Goal: Task Accomplishment & Management: Use online tool/utility

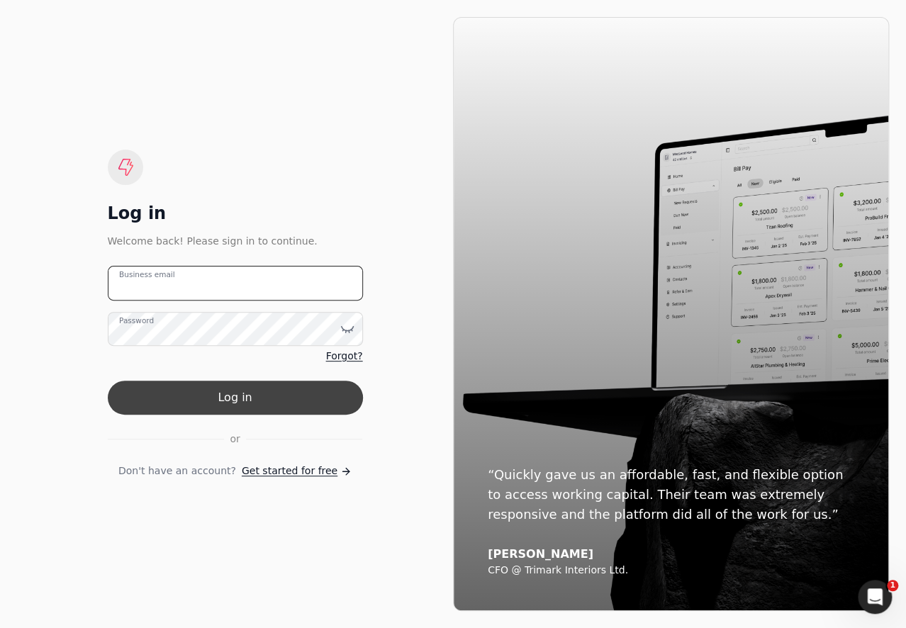
type email "[EMAIL_ADDRESS][DOMAIN_NAME]"
click at [330, 411] on button "Log in" at bounding box center [235, 398] width 255 height 34
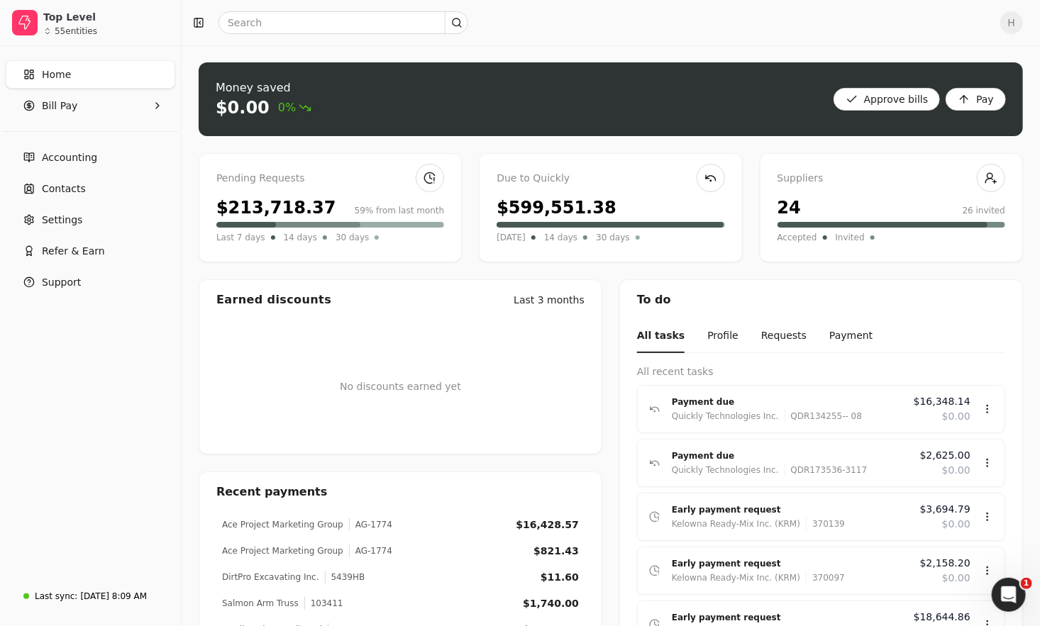
click at [273, 231] on div "Last 7 days 14 days 30 days" at bounding box center [330, 237] width 228 height 14
click at [290, 207] on div "$213,718.37" at bounding box center [276, 208] width 120 height 26
click at [66, 113] on Pay "Bill Pay" at bounding box center [90, 105] width 169 height 28
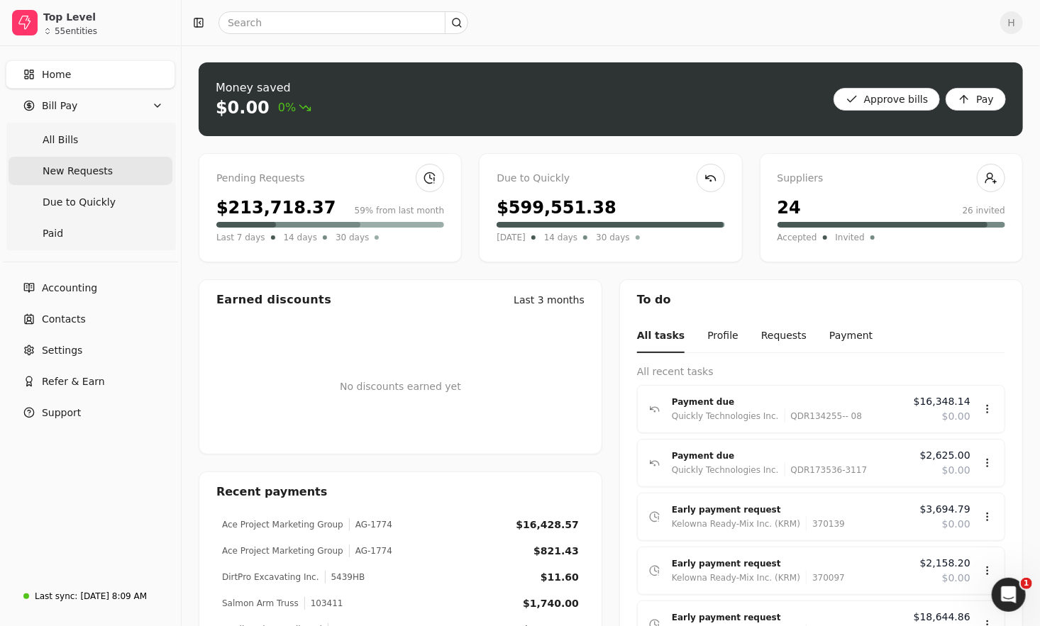
click at [100, 176] on span "New Requests" at bounding box center [78, 171] width 70 height 15
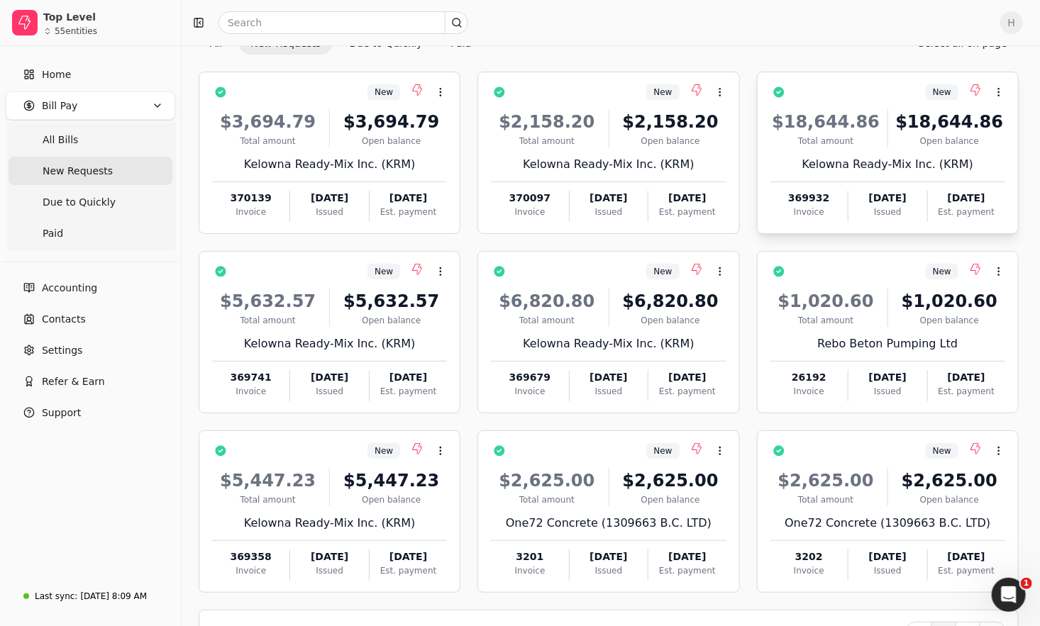
scroll to position [115, 0]
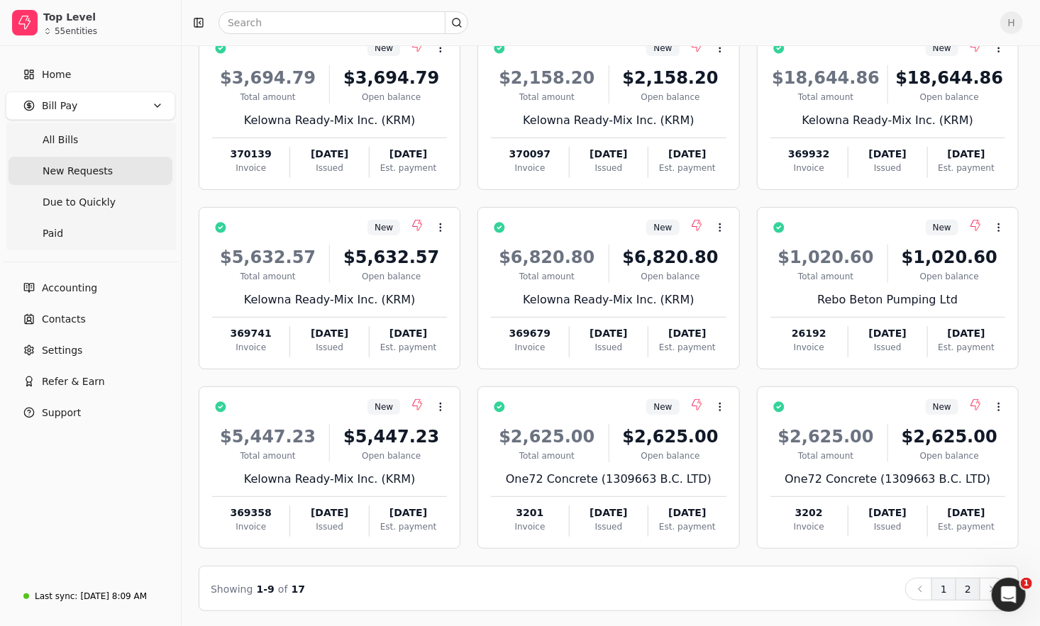
click at [968, 582] on button "2" at bounding box center [967, 589] width 25 height 23
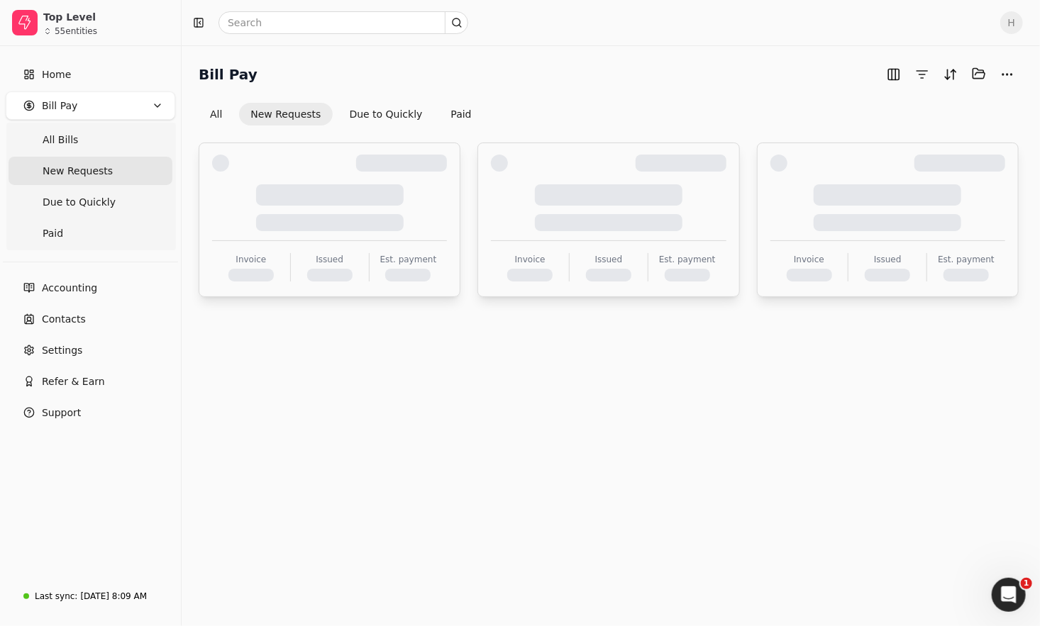
scroll to position [0, 0]
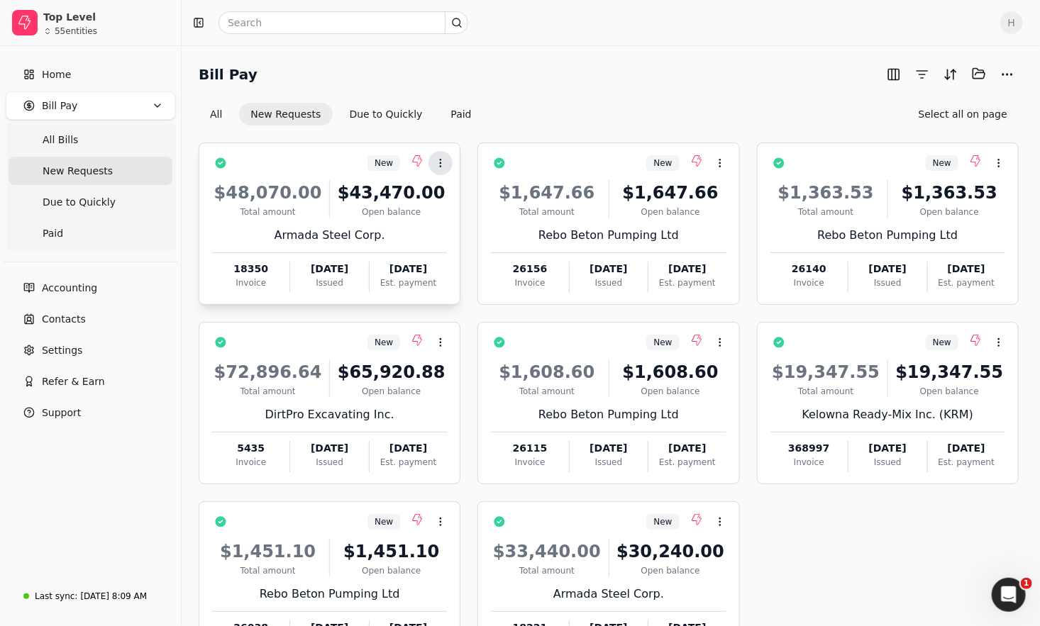
click at [439, 167] on icon at bounding box center [440, 162] width 11 height 11
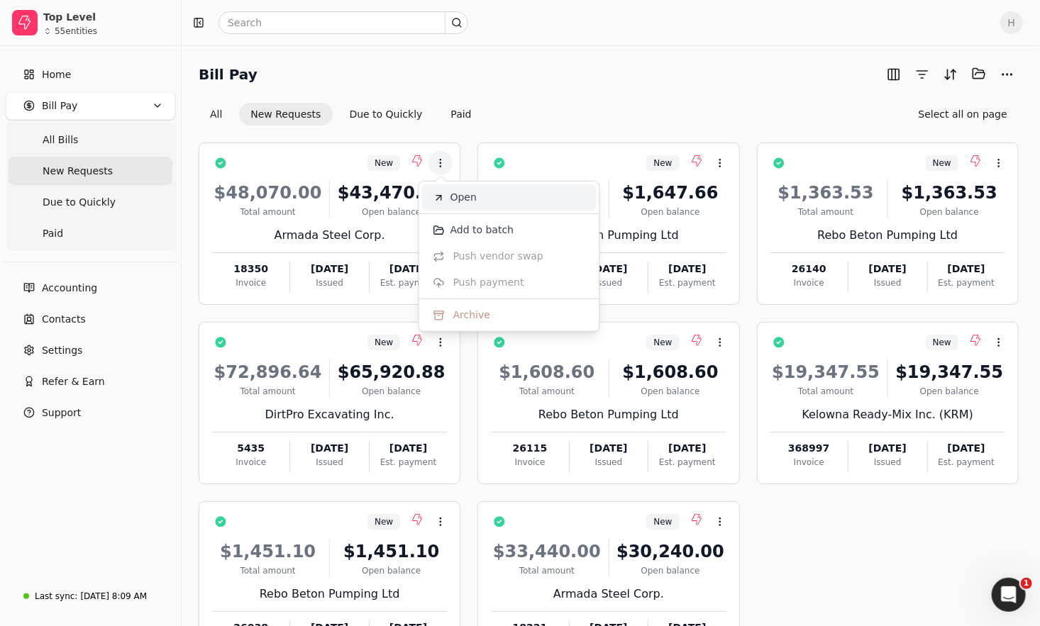
click at [456, 201] on span "Open" at bounding box center [463, 197] width 26 height 15
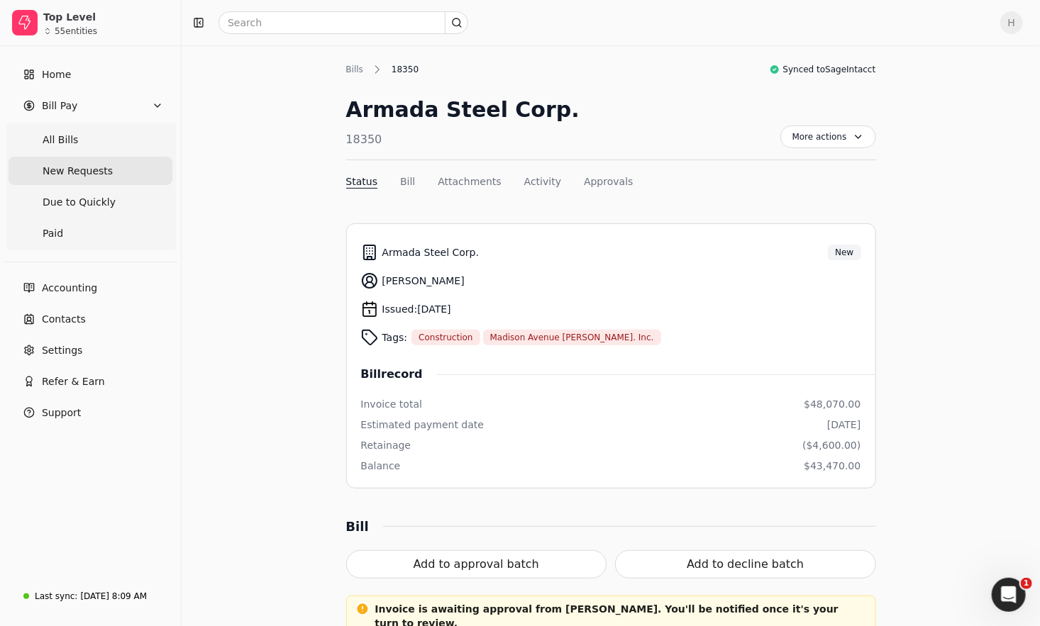
click at [70, 173] on span "New Requests" at bounding box center [78, 171] width 70 height 15
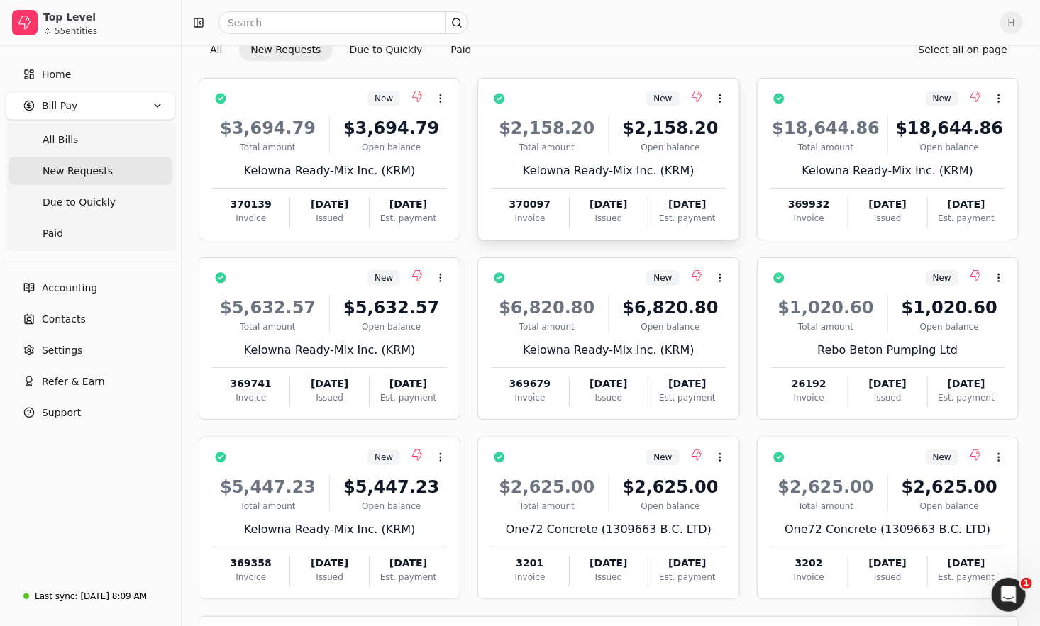
scroll to position [115, 0]
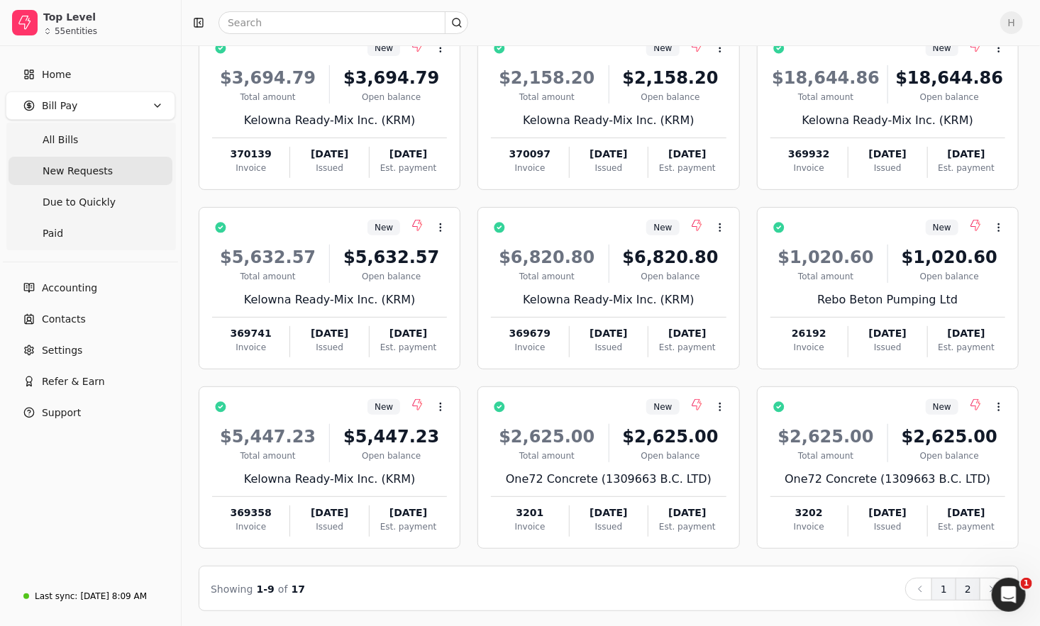
click at [968, 586] on button "2" at bounding box center [967, 589] width 25 height 23
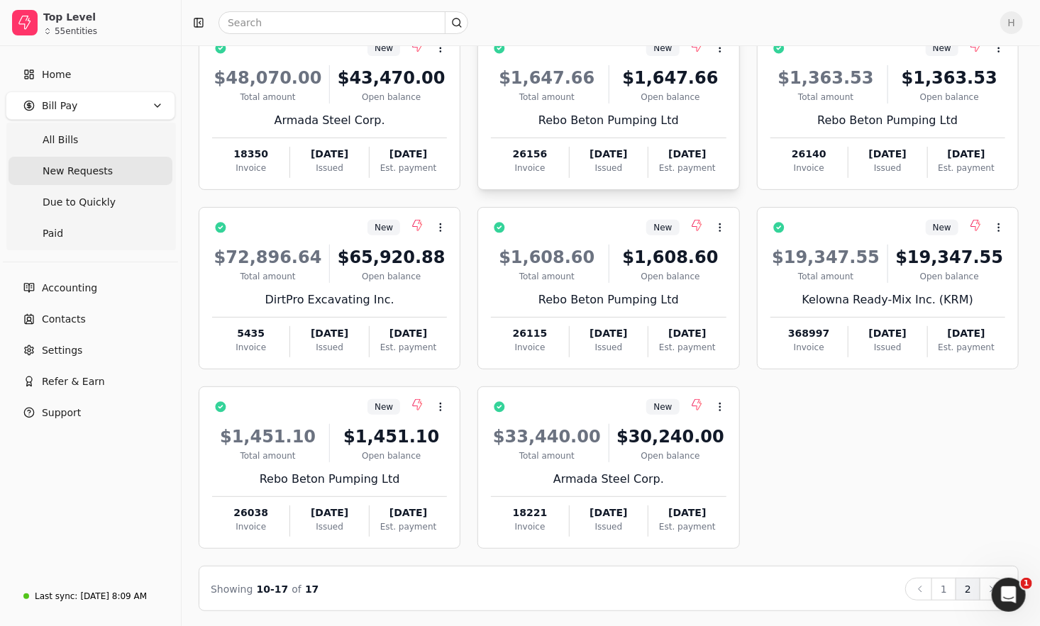
scroll to position [0, 0]
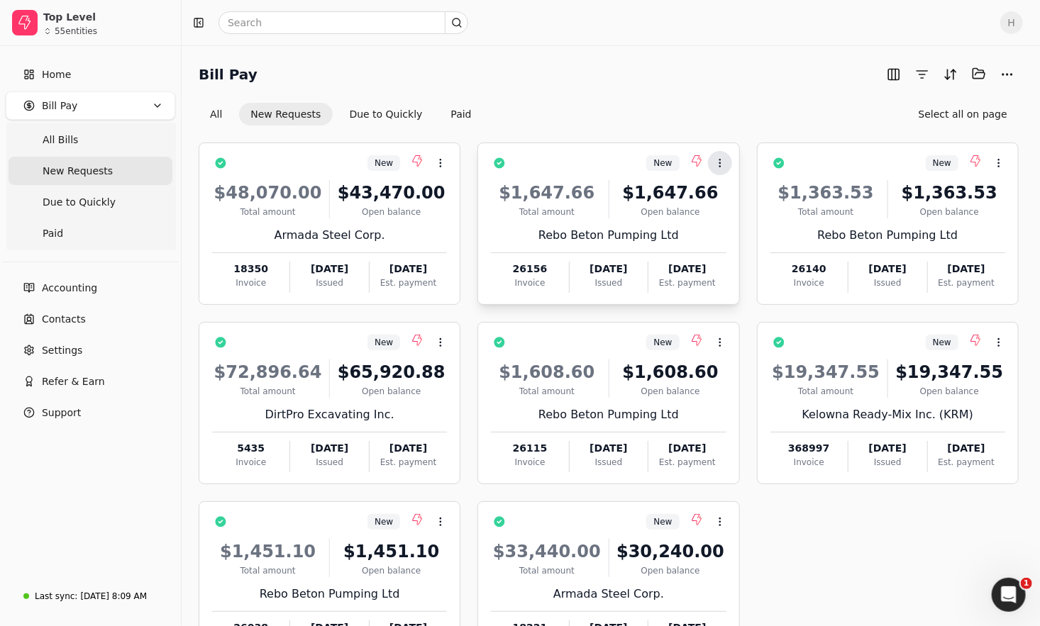
click at [716, 167] on button "Context Menu Button" at bounding box center [720, 163] width 24 height 24
click at [745, 516] on div "New Context Menu Button $48,070.00 Total amount $43,470.00 Open balance Armada …" at bounding box center [609, 403] width 820 height 521
click at [721, 525] on icon at bounding box center [719, 521] width 11 height 11
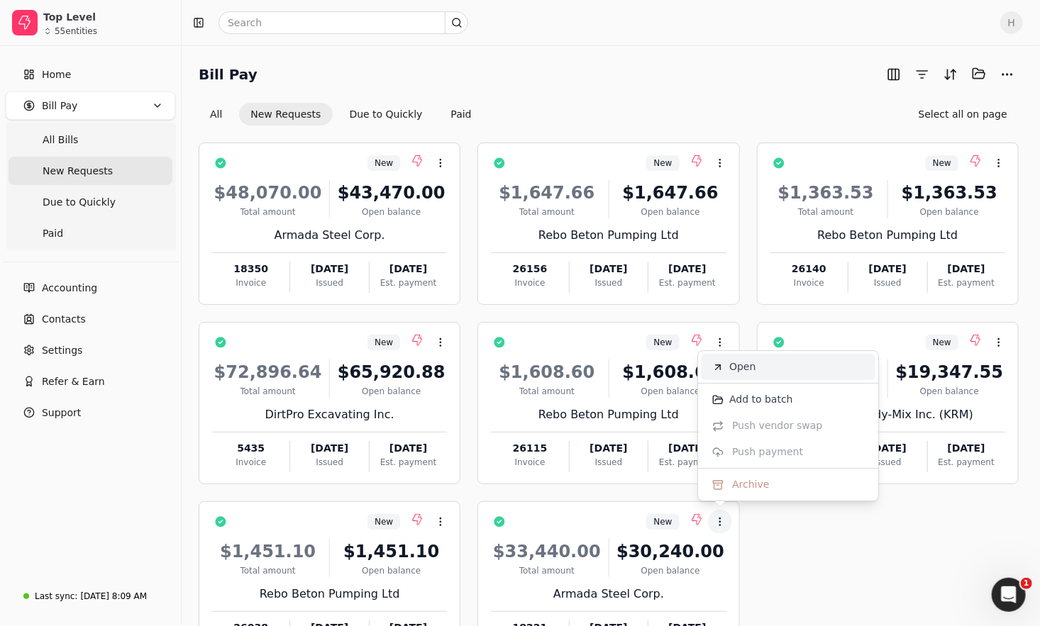
click at [740, 370] on span "Open" at bounding box center [742, 367] width 26 height 15
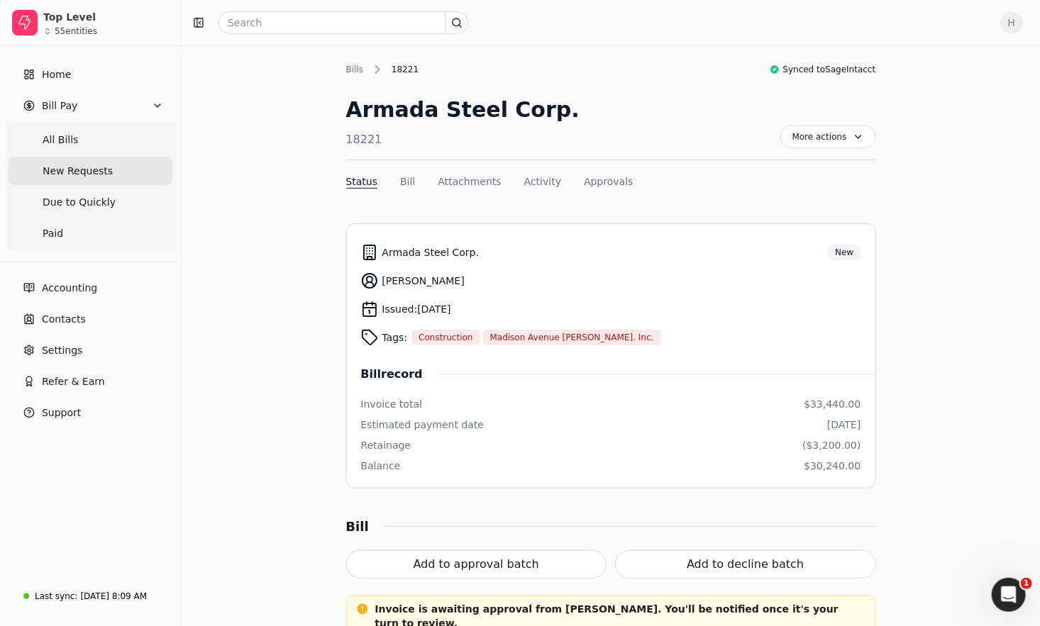
click at [72, 181] on Requests "New Requests" at bounding box center [91, 171] width 164 height 28
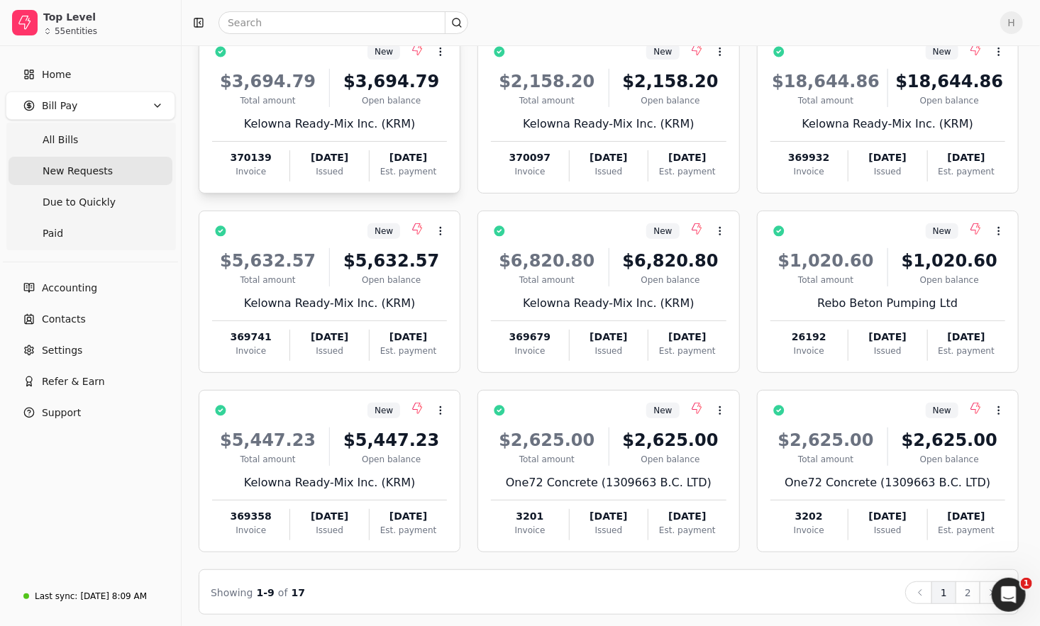
scroll to position [115, 0]
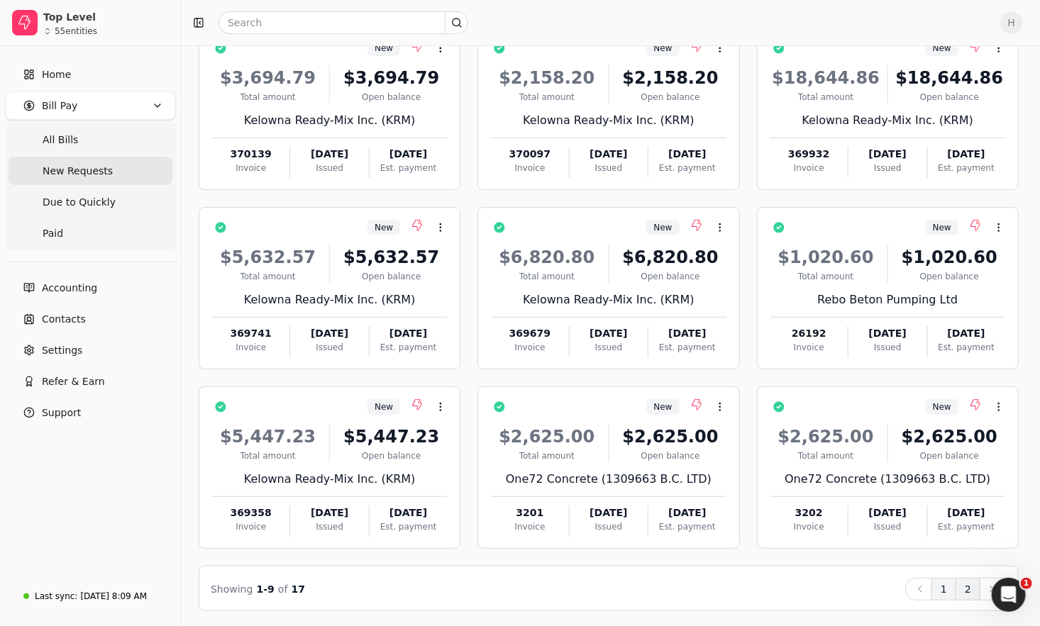
click at [968, 591] on button "2" at bounding box center [967, 589] width 25 height 23
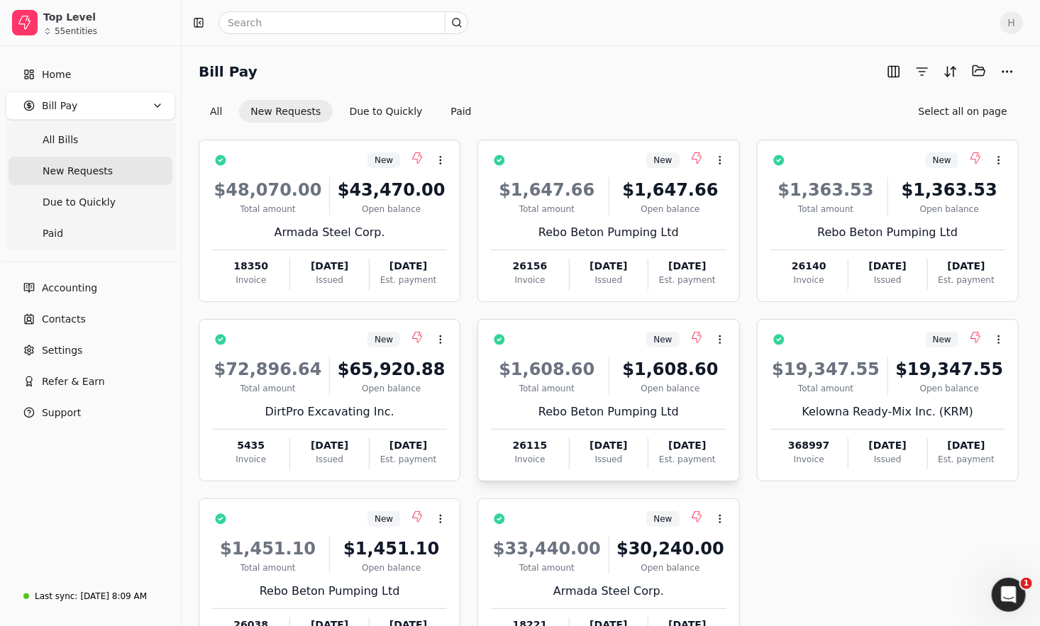
scroll to position [0, 0]
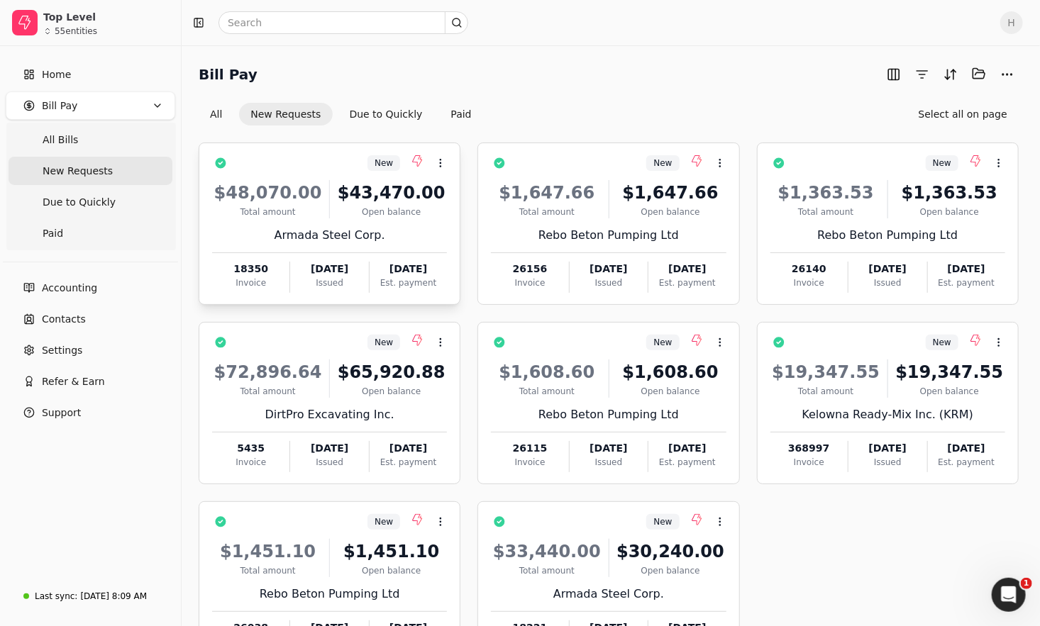
click at [376, 228] on div "Armada Steel Corp." at bounding box center [329, 235] width 235 height 17
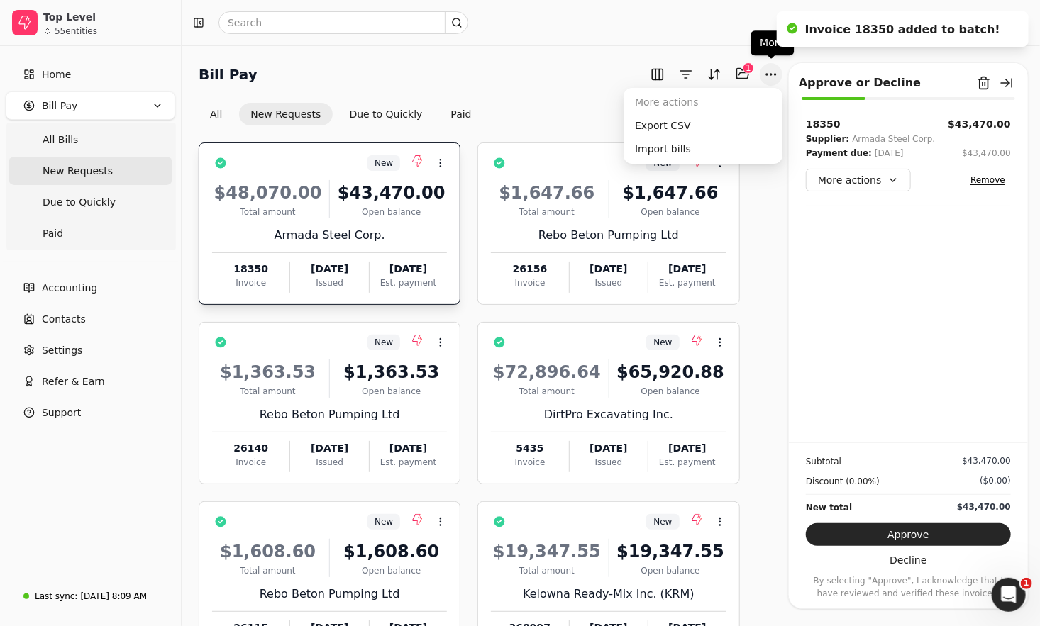
click at [767, 69] on button "More" at bounding box center [771, 74] width 23 height 23
click at [440, 160] on icon at bounding box center [440, 162] width 11 height 11
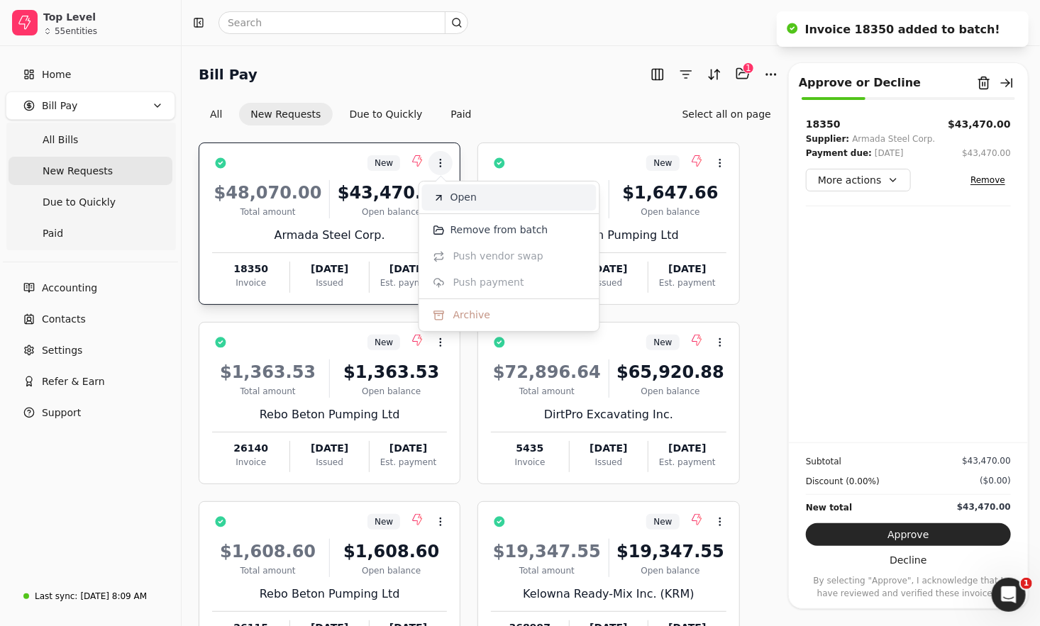
click at [462, 200] on span "Open" at bounding box center [463, 197] width 26 height 15
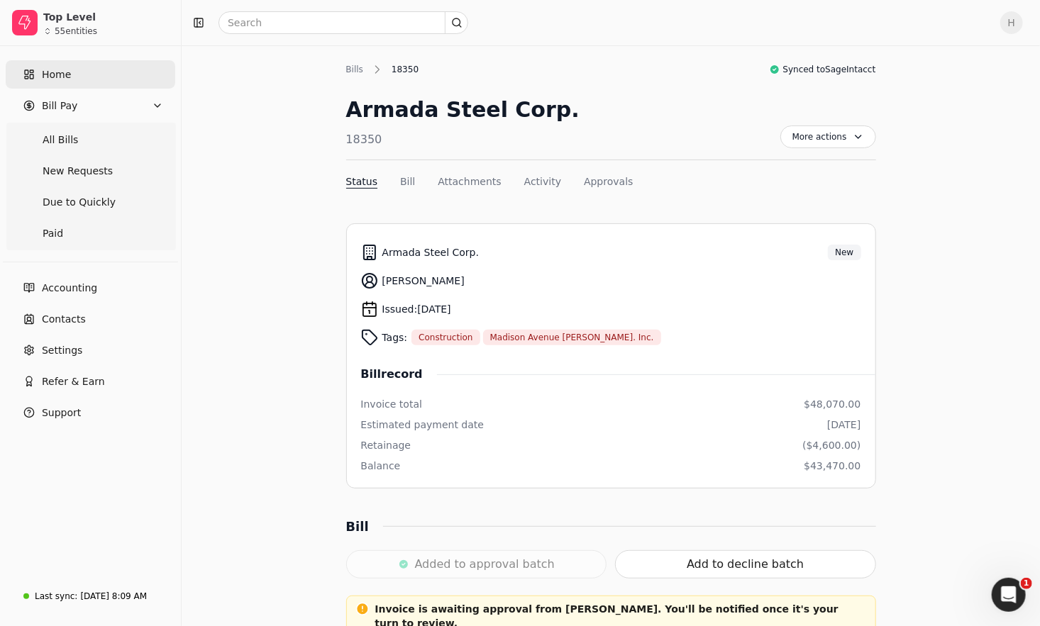
click at [90, 74] on link "Home" at bounding box center [90, 74] width 169 height 28
